Goal: Information Seeking & Learning: Learn about a topic

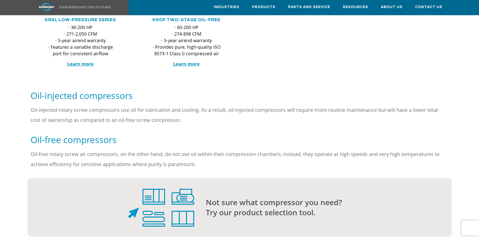
scroll to position [227, 0]
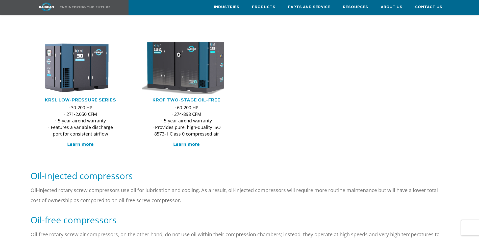
click at [176, 72] on img at bounding box center [182, 68] width 99 height 57
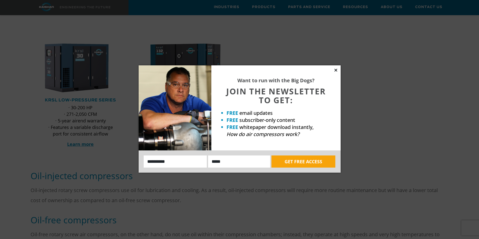
click at [335, 70] on icon at bounding box center [335, 70] width 3 height 3
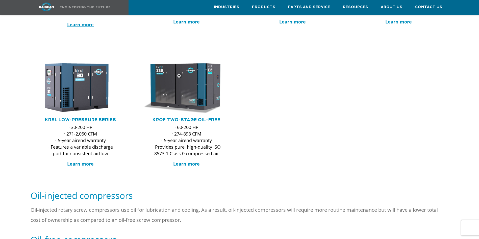
scroll to position [177, 0]
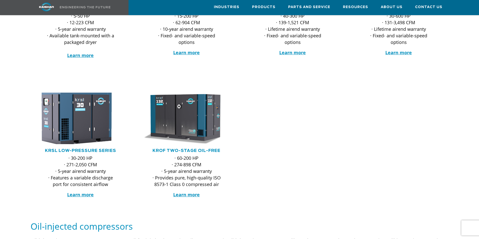
click at [81, 117] on img at bounding box center [76, 118] width 99 height 57
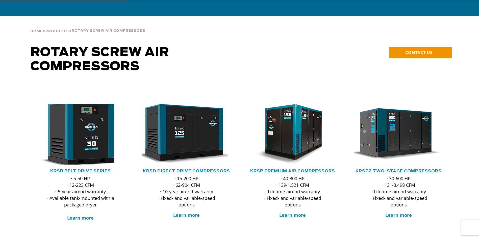
scroll to position [25, 0]
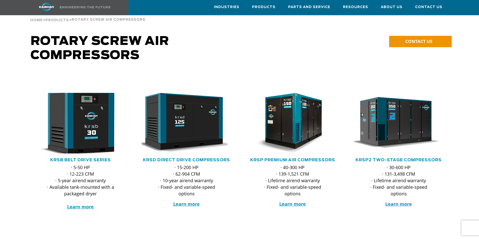
click at [94, 118] on img at bounding box center [76, 123] width 99 height 67
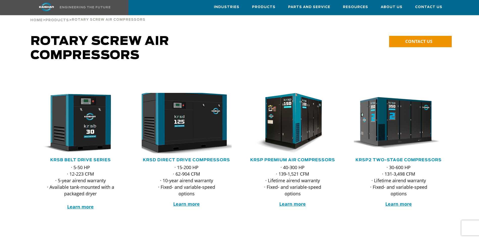
click at [181, 120] on img at bounding box center [182, 123] width 99 height 67
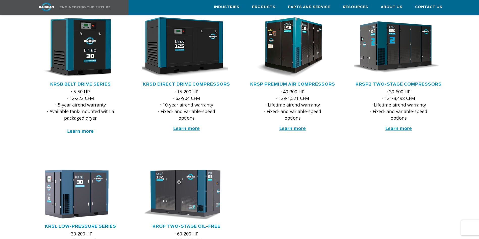
scroll to position [76, 0]
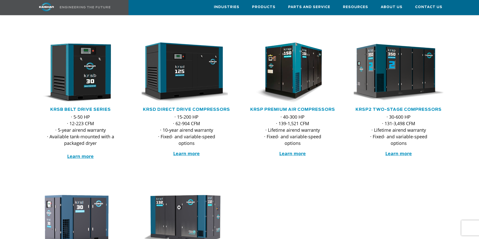
click at [376, 79] on img at bounding box center [394, 72] width 99 height 67
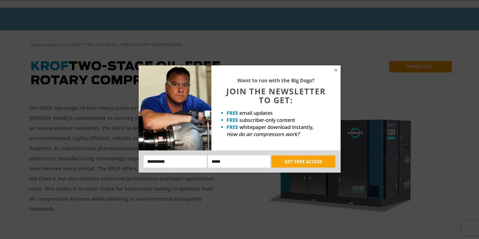
scroll to position [25, 0]
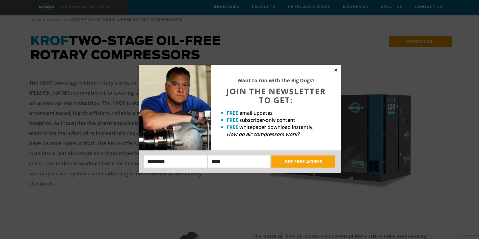
click at [335, 71] on icon at bounding box center [335, 70] width 3 height 3
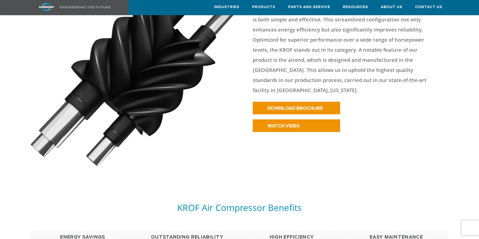
scroll to position [278, 0]
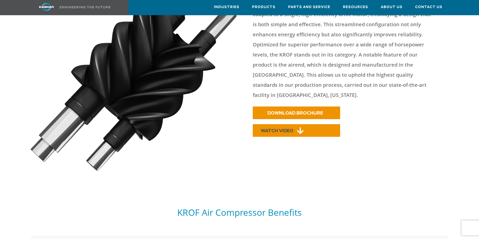
click at [279, 129] on span "WATCH VIDEO" at bounding box center [277, 131] width 33 height 4
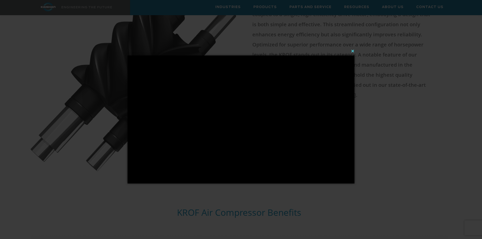
click at [352, 53] on button "×" at bounding box center [242, 50] width 227 height 11
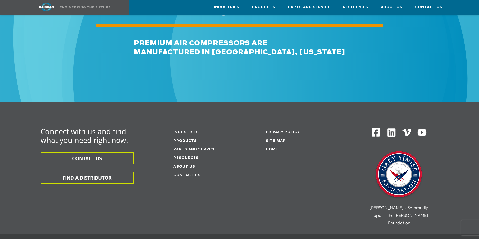
scroll to position [1715, 0]
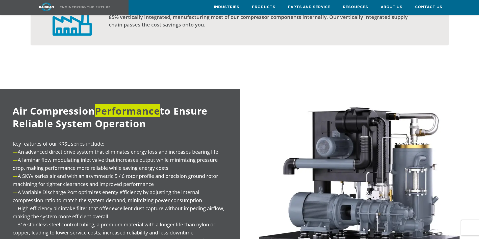
scroll to position [479, 0]
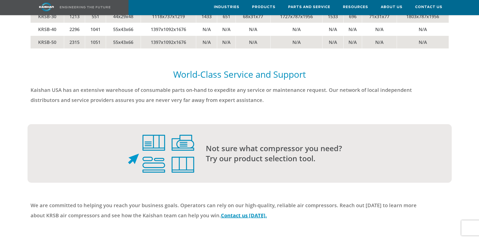
scroll to position [1236, 0]
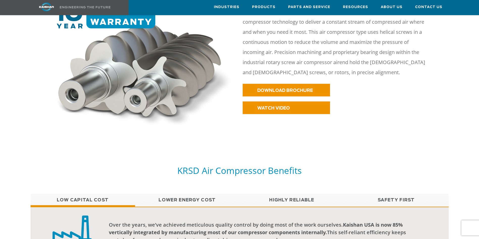
scroll to position [278, 0]
click at [249, 101] on link "WATCH VIDEO" at bounding box center [285, 107] width 87 height 13
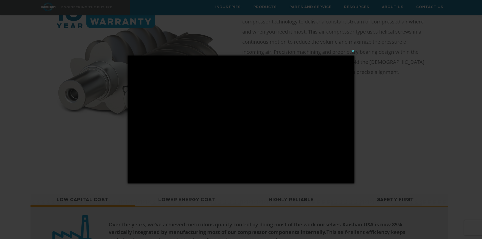
click at [353, 48] on button "×" at bounding box center [242, 50] width 227 height 11
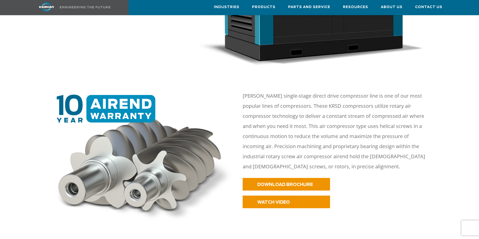
scroll to position [202, 0]
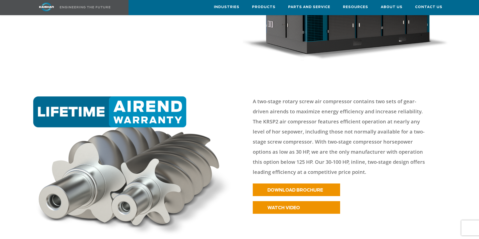
scroll to position [177, 0]
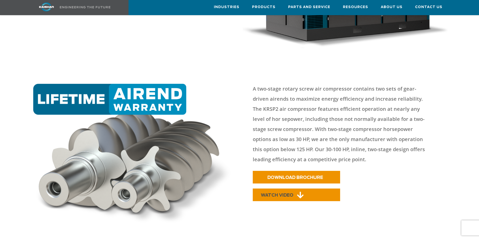
click at [291, 193] on span "WATCH VIDEO" at bounding box center [277, 195] width 33 height 4
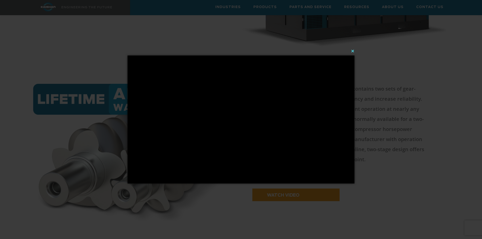
click at [353, 51] on button "×" at bounding box center [242, 50] width 227 height 11
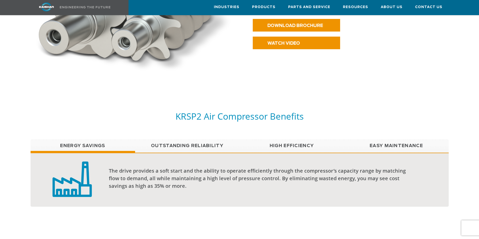
scroll to position [328, 0]
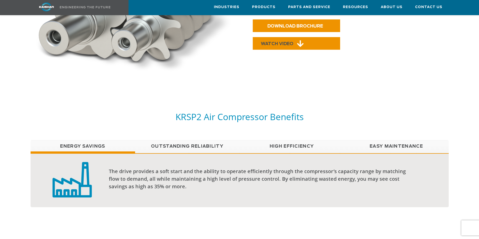
click at [292, 37] on link "WATCH VIDEO" at bounding box center [296, 43] width 87 height 13
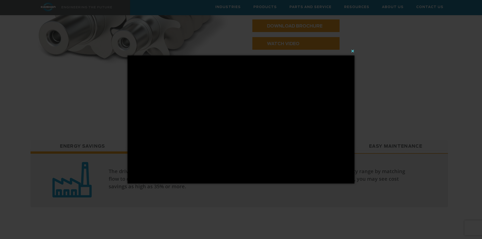
click at [353, 51] on button "×" at bounding box center [242, 50] width 227 height 11
